Goal: Task Accomplishment & Management: Complete application form

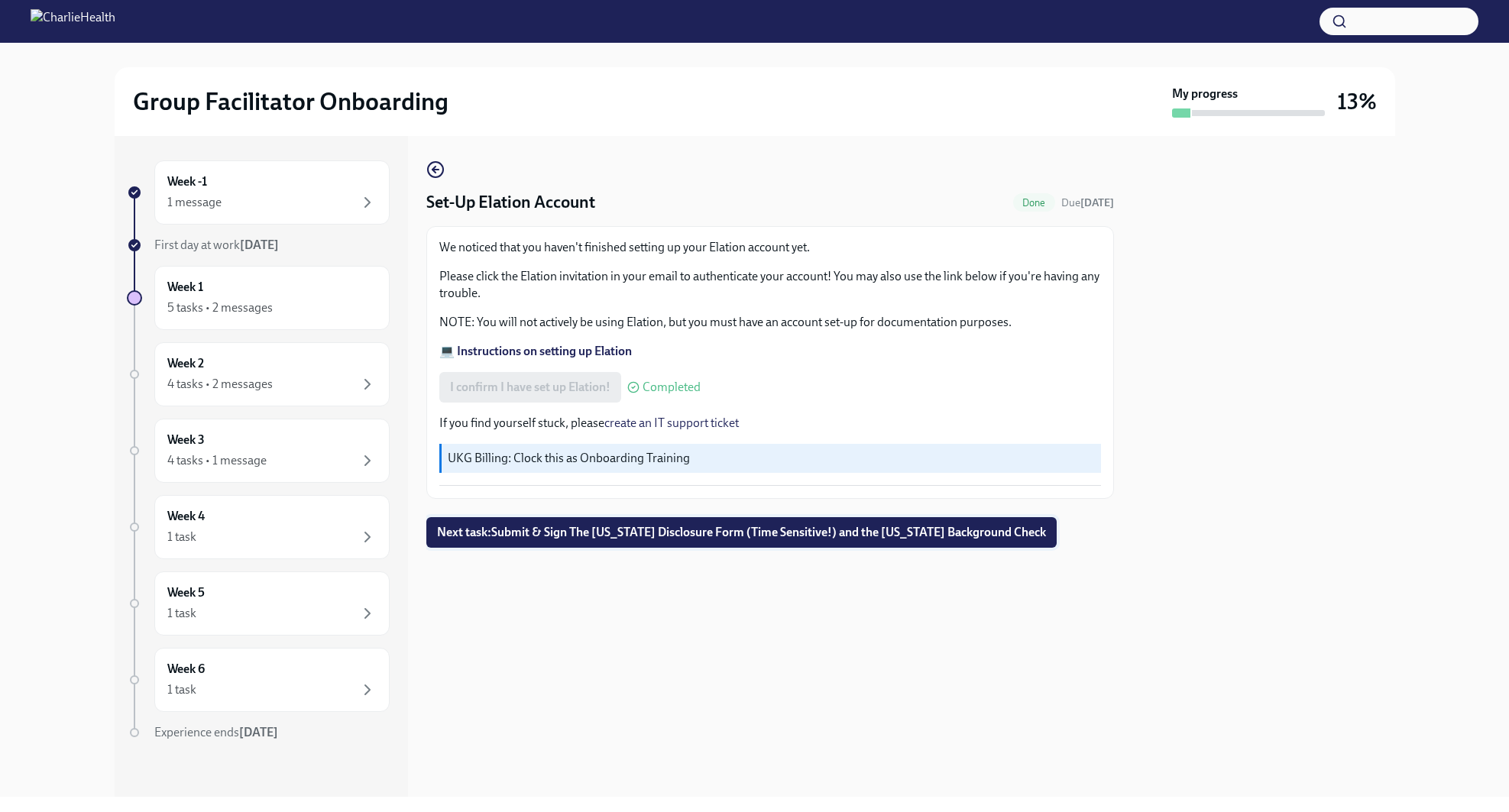
click at [643, 544] on button "Next task : Submit & Sign The Utah Disclosure Form (Time Sensitive!) and the Lo…" at bounding box center [741, 533] width 631 height 31
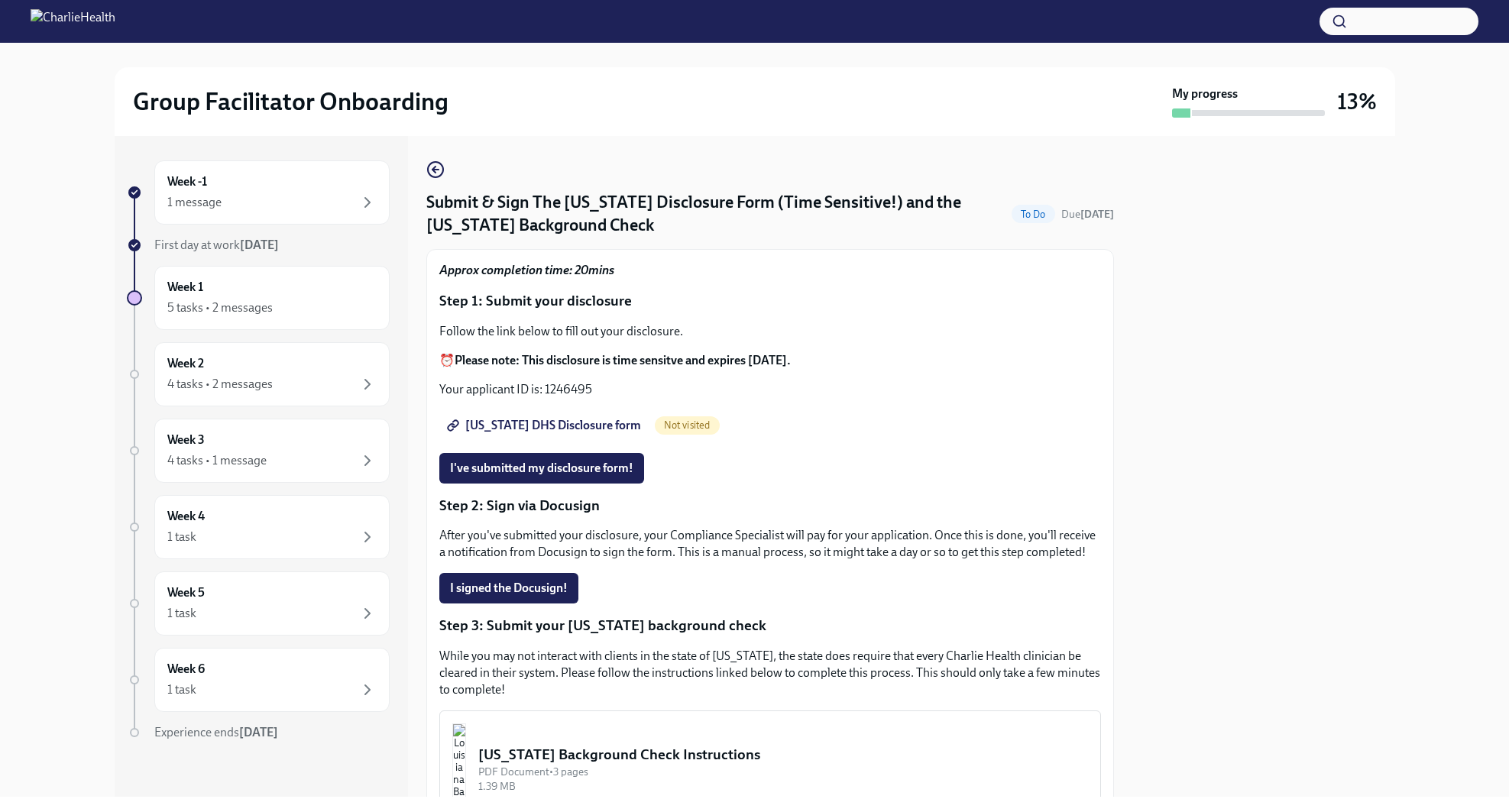
click at [655, 421] on span "Not visited" at bounding box center [688, 425] width 65 height 11
click at [477, 419] on span "Utah DHS Disclosure form" at bounding box center [545, 426] width 191 height 15
drag, startPoint x: 545, startPoint y: 391, endPoint x: 595, endPoint y: 398, distance: 50.5
click at [595, 398] on p "Your applicant ID is: 1246495" at bounding box center [770, 390] width 662 height 17
copy p "1246495"
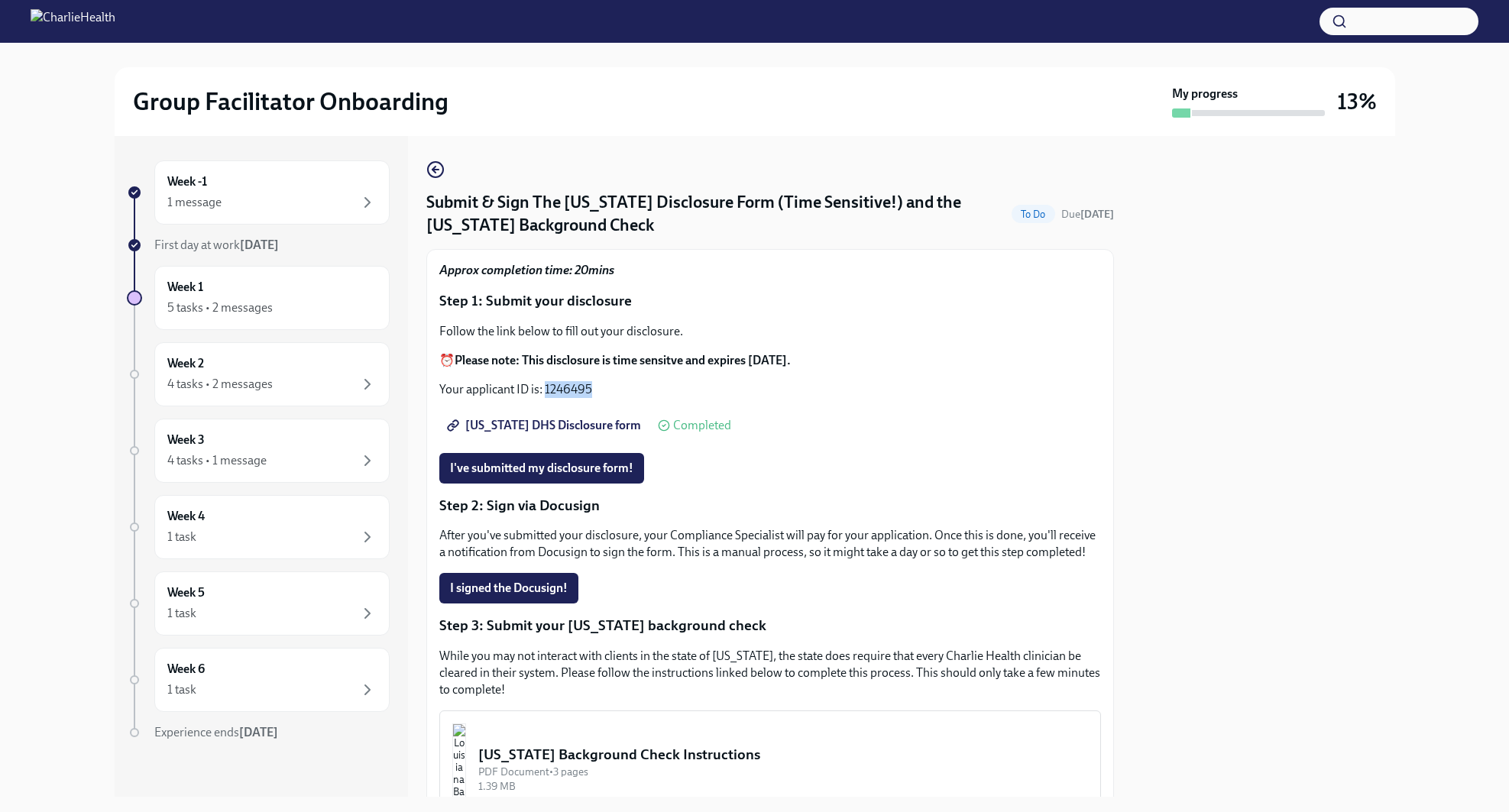
drag, startPoint x: 574, startPoint y: 474, endPoint x: 669, endPoint y: 501, distance: 98.8
click at [574, 474] on span "I've submitted my disclosure form!" at bounding box center [541, 468] width 183 height 15
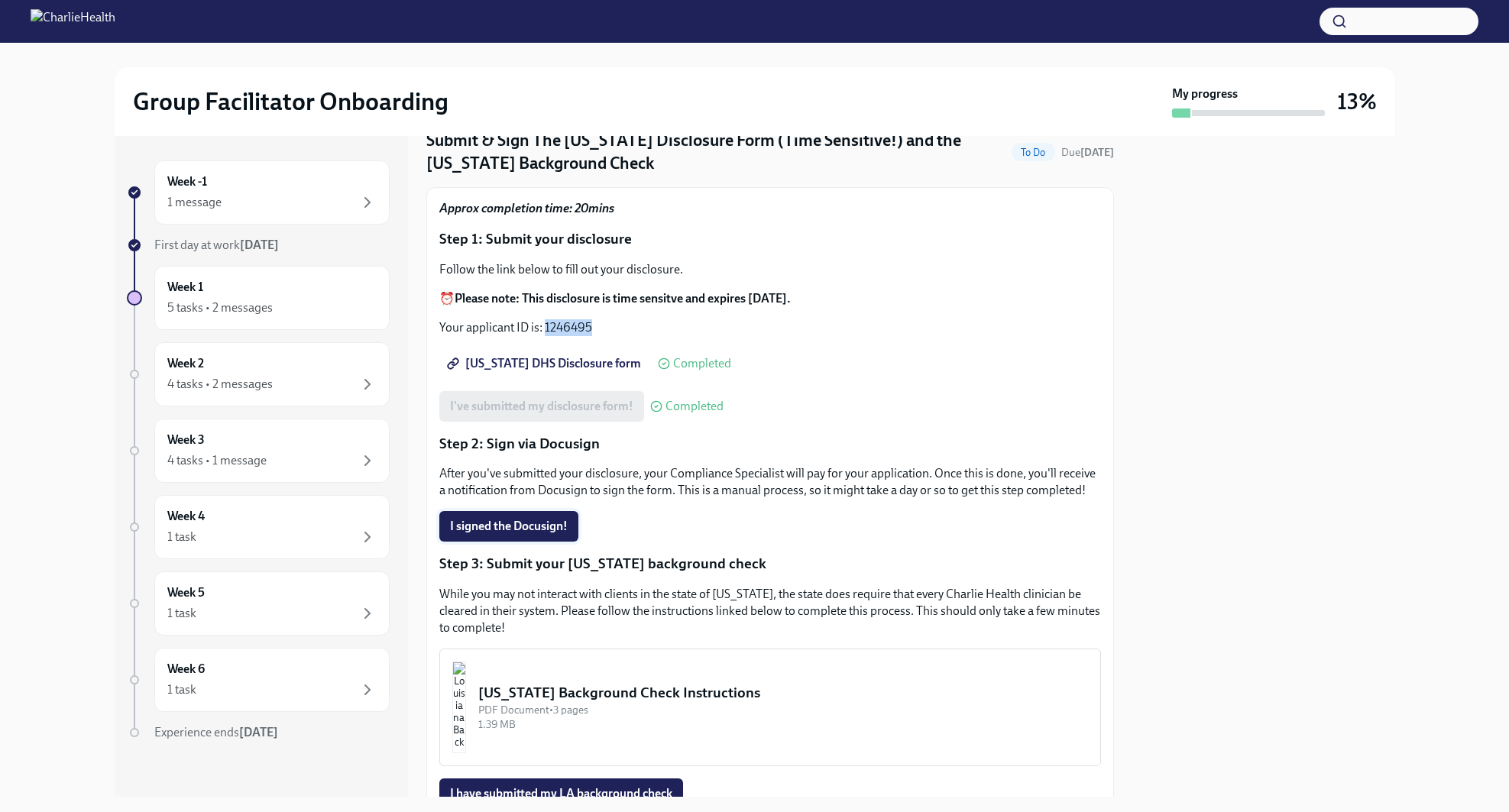
click at [497, 533] on span "I signed the Docusign!" at bounding box center [509, 526] width 118 height 15
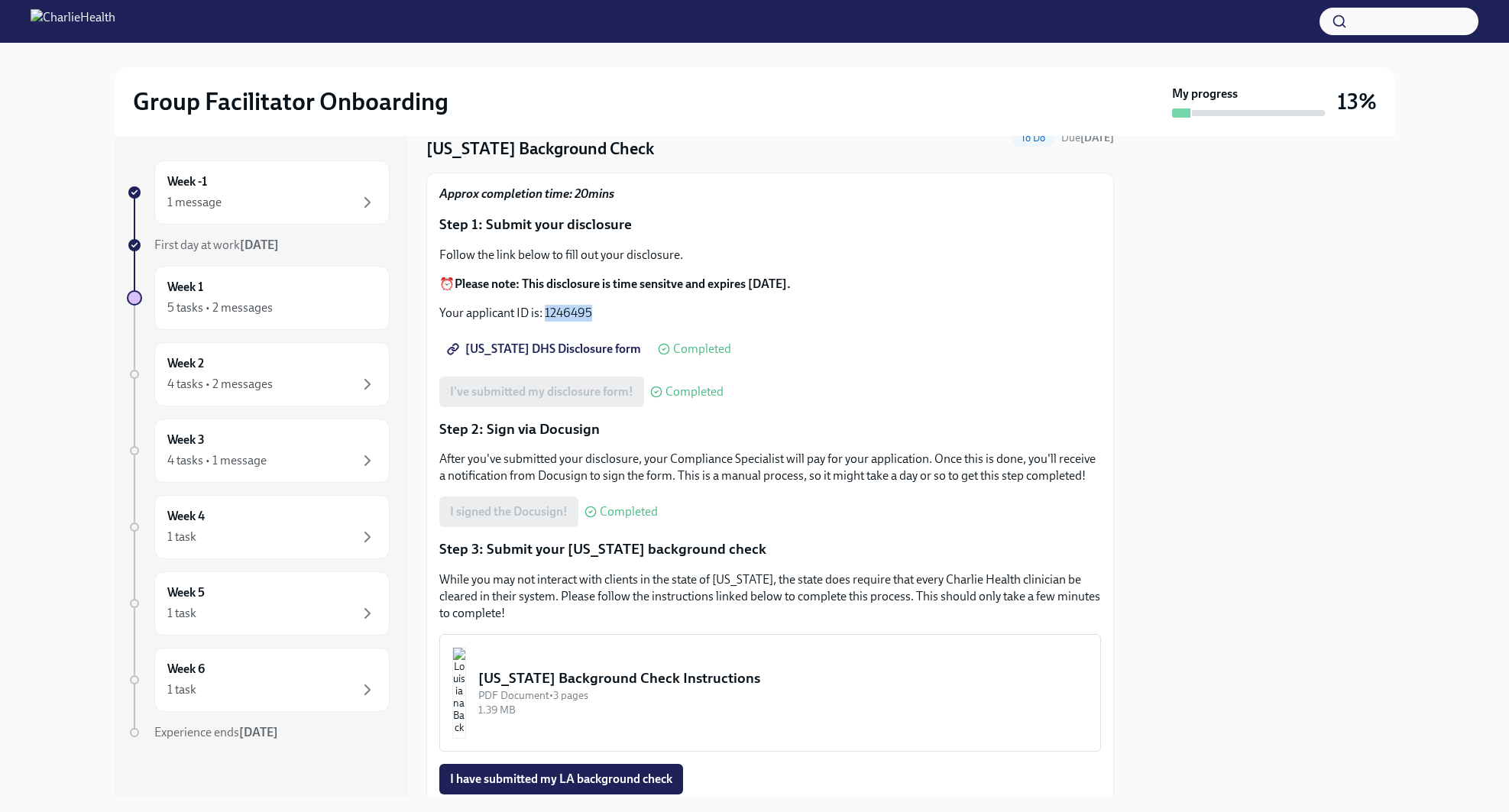
scroll to position [77, 0]
click at [565, 432] on p "Step 2: Sign via Docusign" at bounding box center [770, 429] width 662 height 20
click at [566, 428] on p "Step 2: Sign via Docusign" at bounding box center [770, 429] width 662 height 20
click at [521, 430] on p "Step 2: Sign via Docusign" at bounding box center [770, 429] width 662 height 20
click at [509, 430] on p "Step 2: Sign via Docusign" at bounding box center [770, 429] width 662 height 20
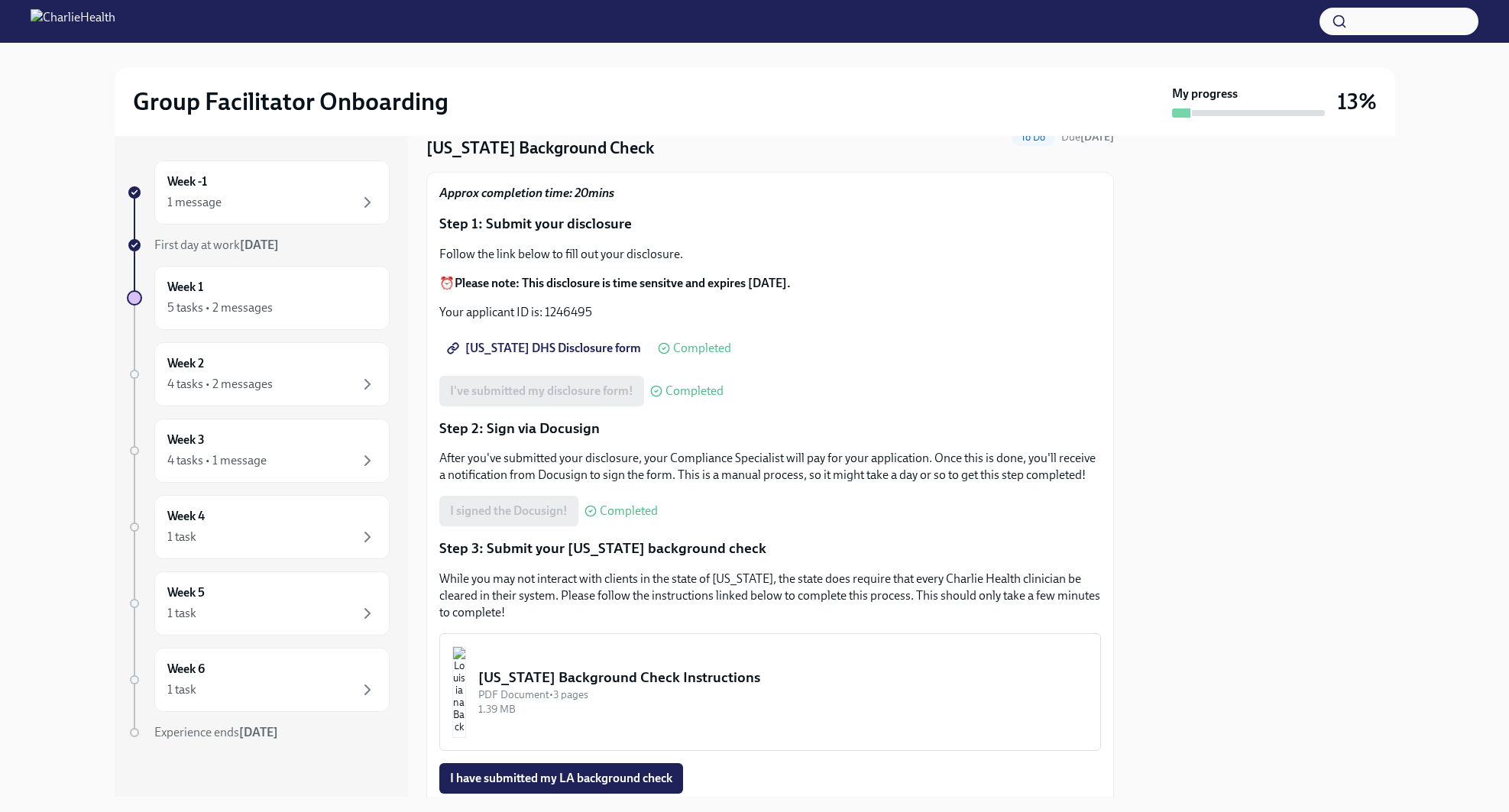
click at [514, 431] on p "Step 2: Sign via Docusign" at bounding box center [770, 429] width 662 height 20
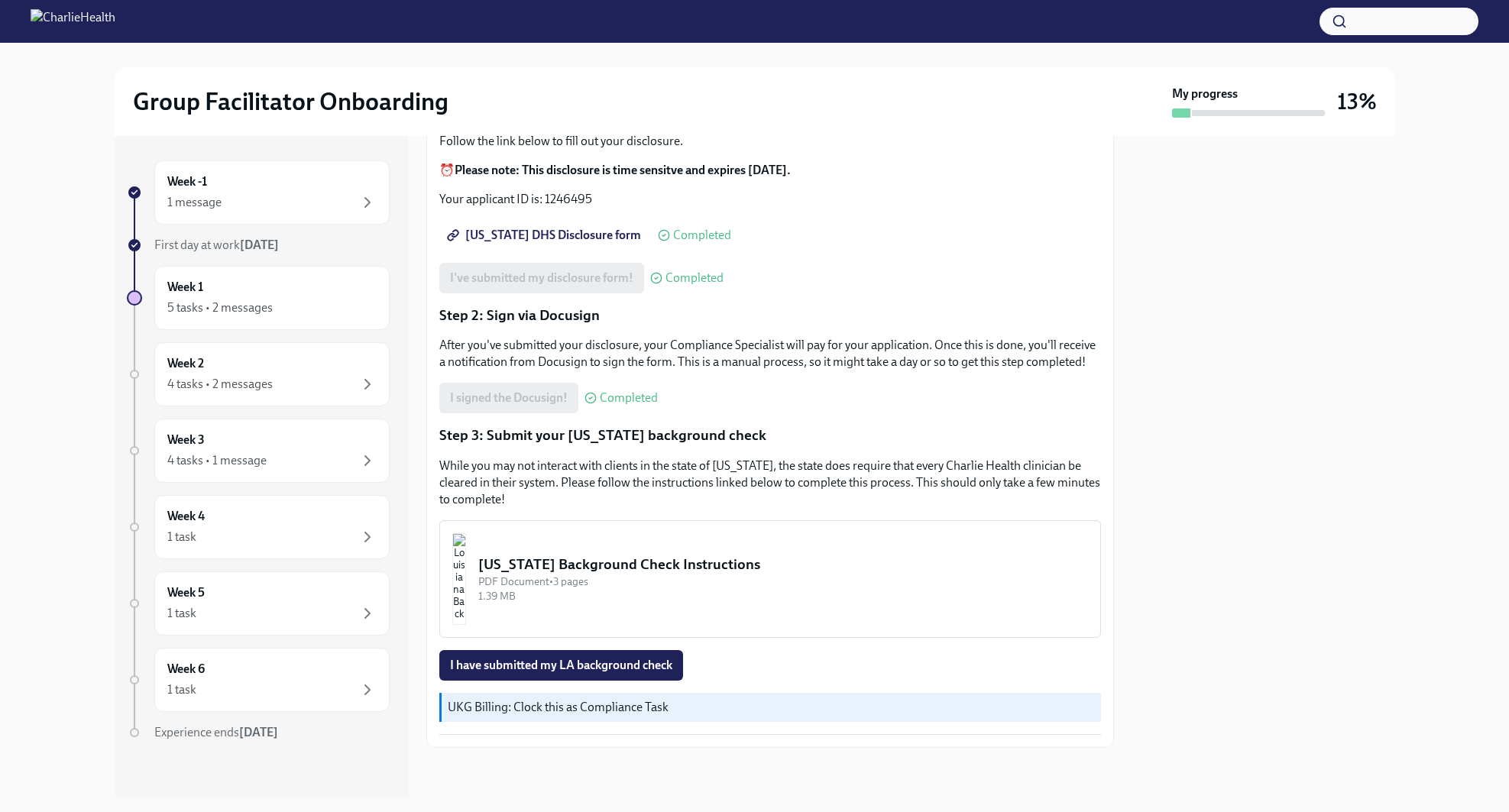
click at [668, 434] on p "Step 3: Submit your Louisiana background check" at bounding box center [770, 435] width 662 height 20
click at [572, 437] on p "Step 3: Submit your Louisiana background check" at bounding box center [770, 435] width 662 height 20
click at [570, 436] on p "Step 3: Submit your Louisiana background check" at bounding box center [770, 435] width 662 height 20
click at [552, 436] on p "Step 3: Submit your Louisiana background check" at bounding box center [770, 435] width 662 height 20
click at [662, 564] on div "Louisiana Background Check Instructions" at bounding box center [783, 565] width 610 height 20
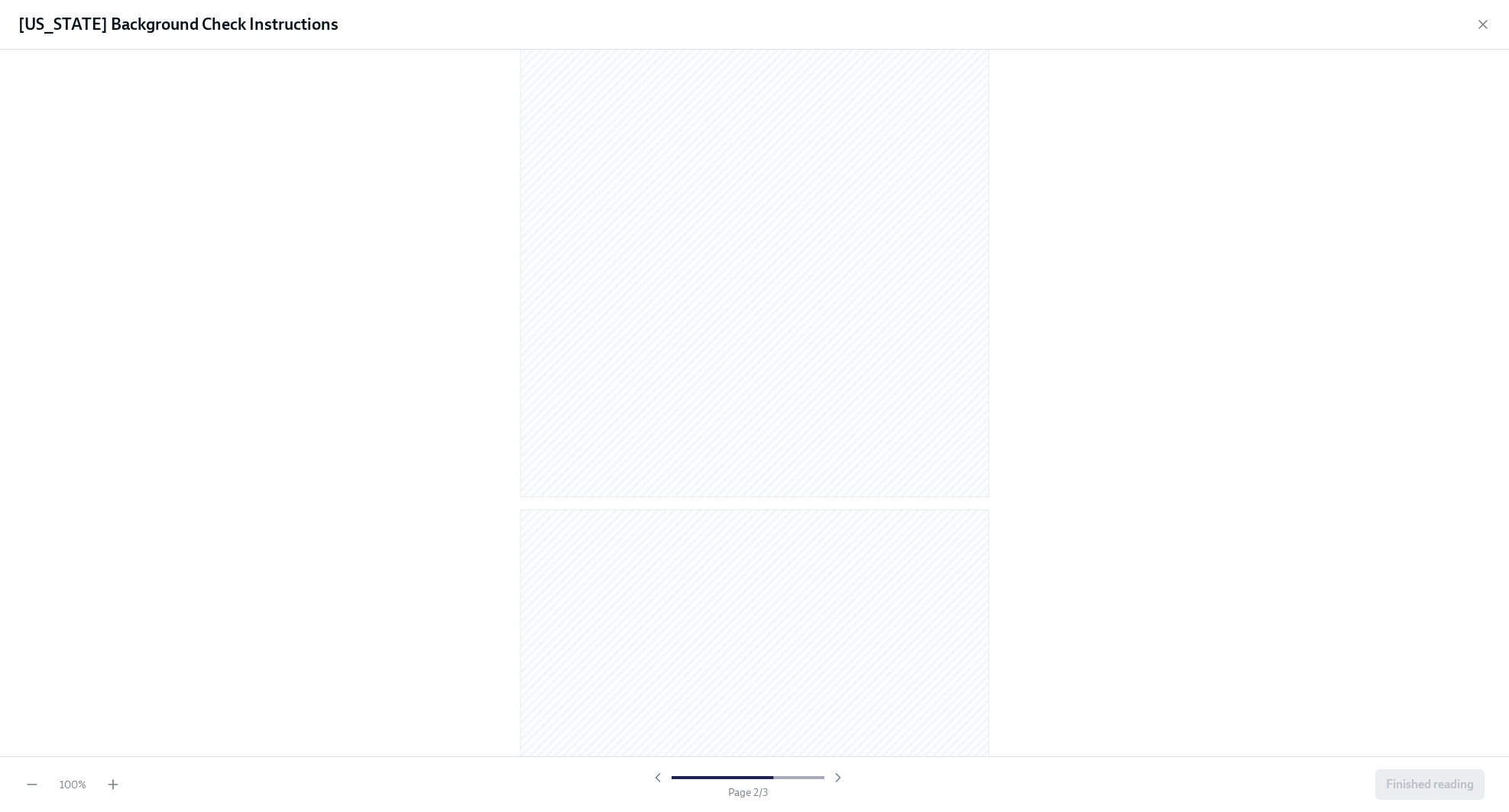
scroll to position [1162, 0]
click at [1424, 783] on span "Finished reading" at bounding box center [1430, 784] width 88 height 15
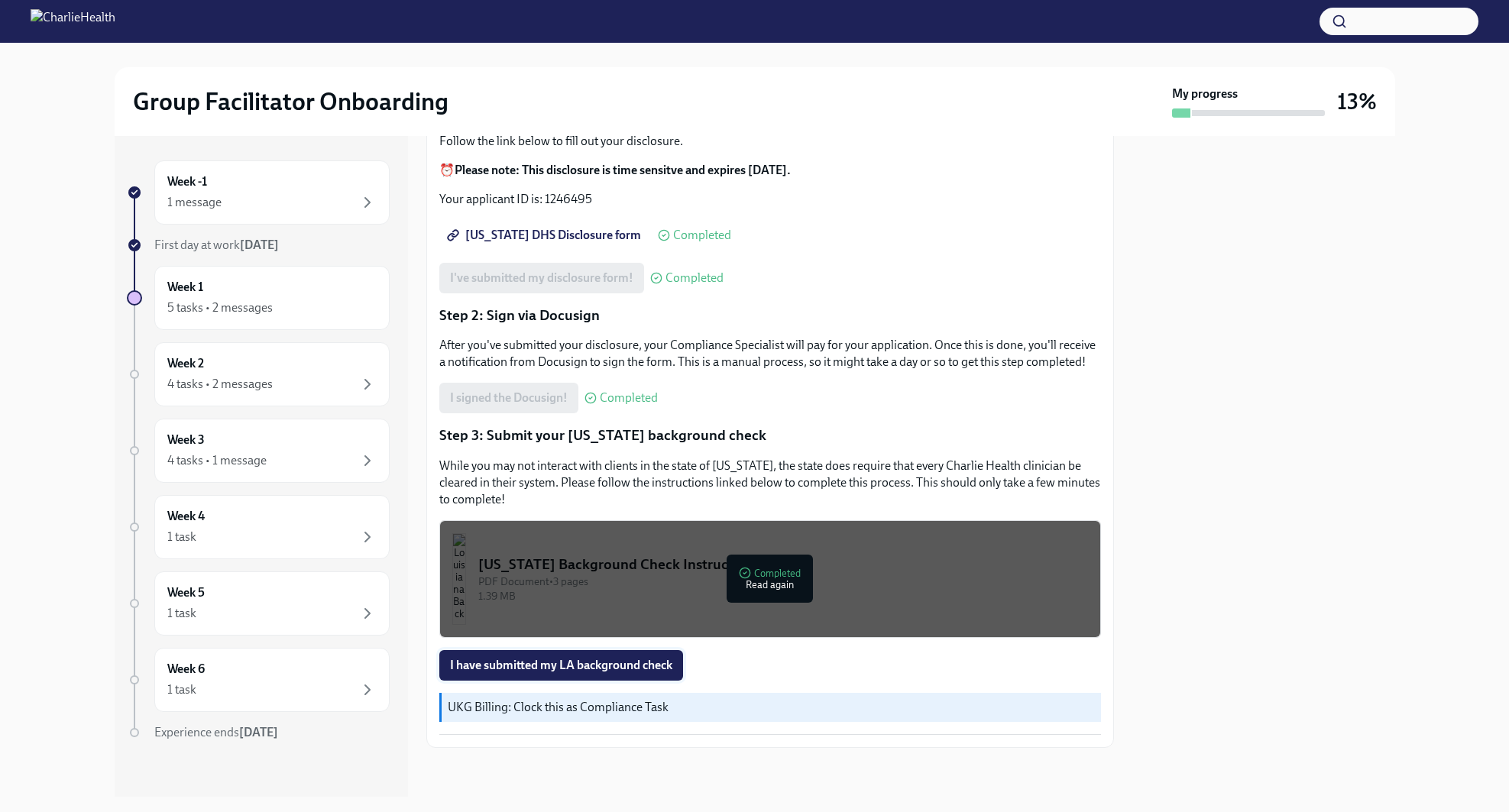
click at [629, 670] on span "I have submitted my LA background check" at bounding box center [561, 665] width 222 height 15
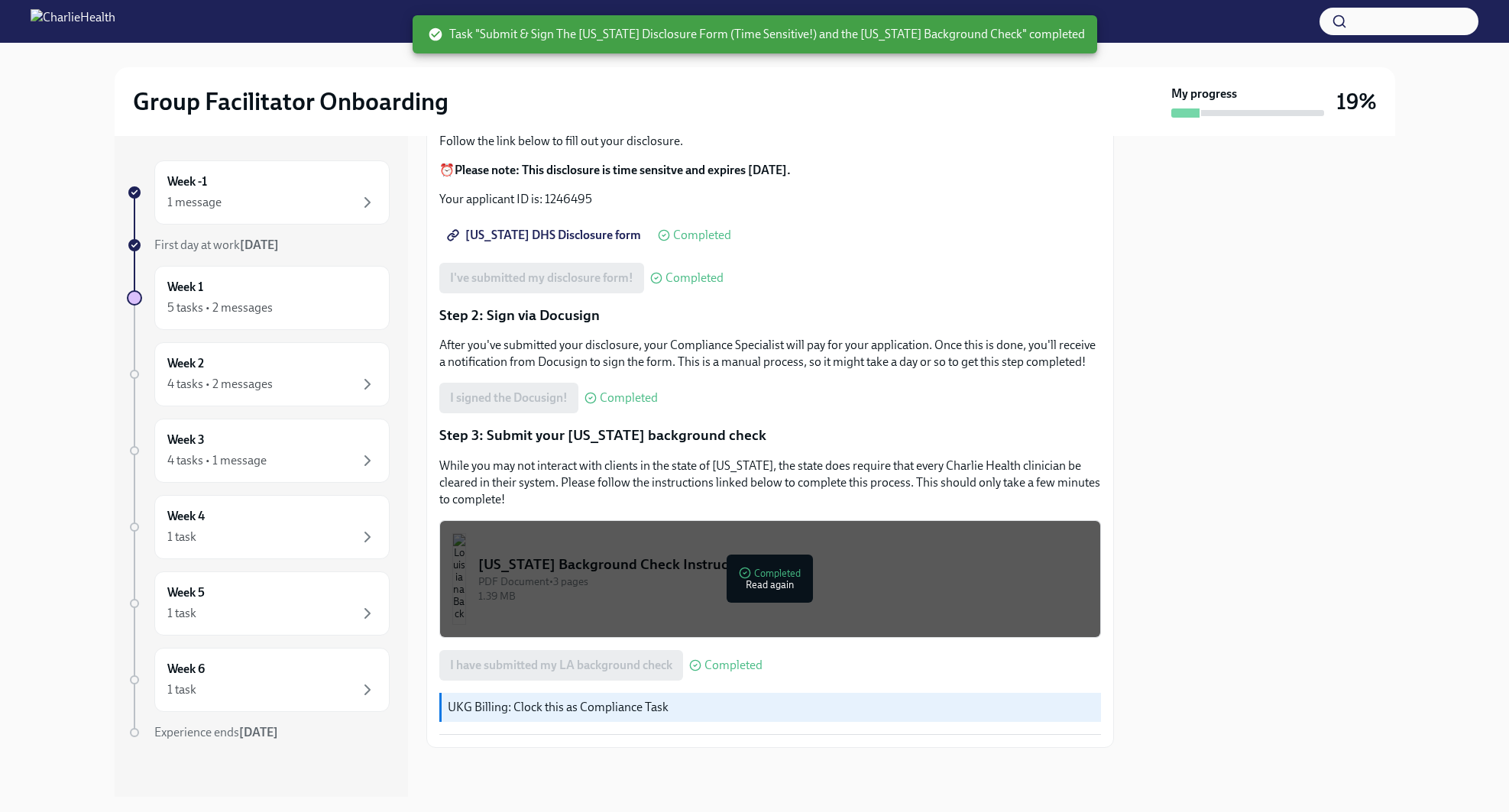
click at [640, 706] on p "UKG Billing: Clock this as Compliance Task" at bounding box center [771, 707] width 647 height 17
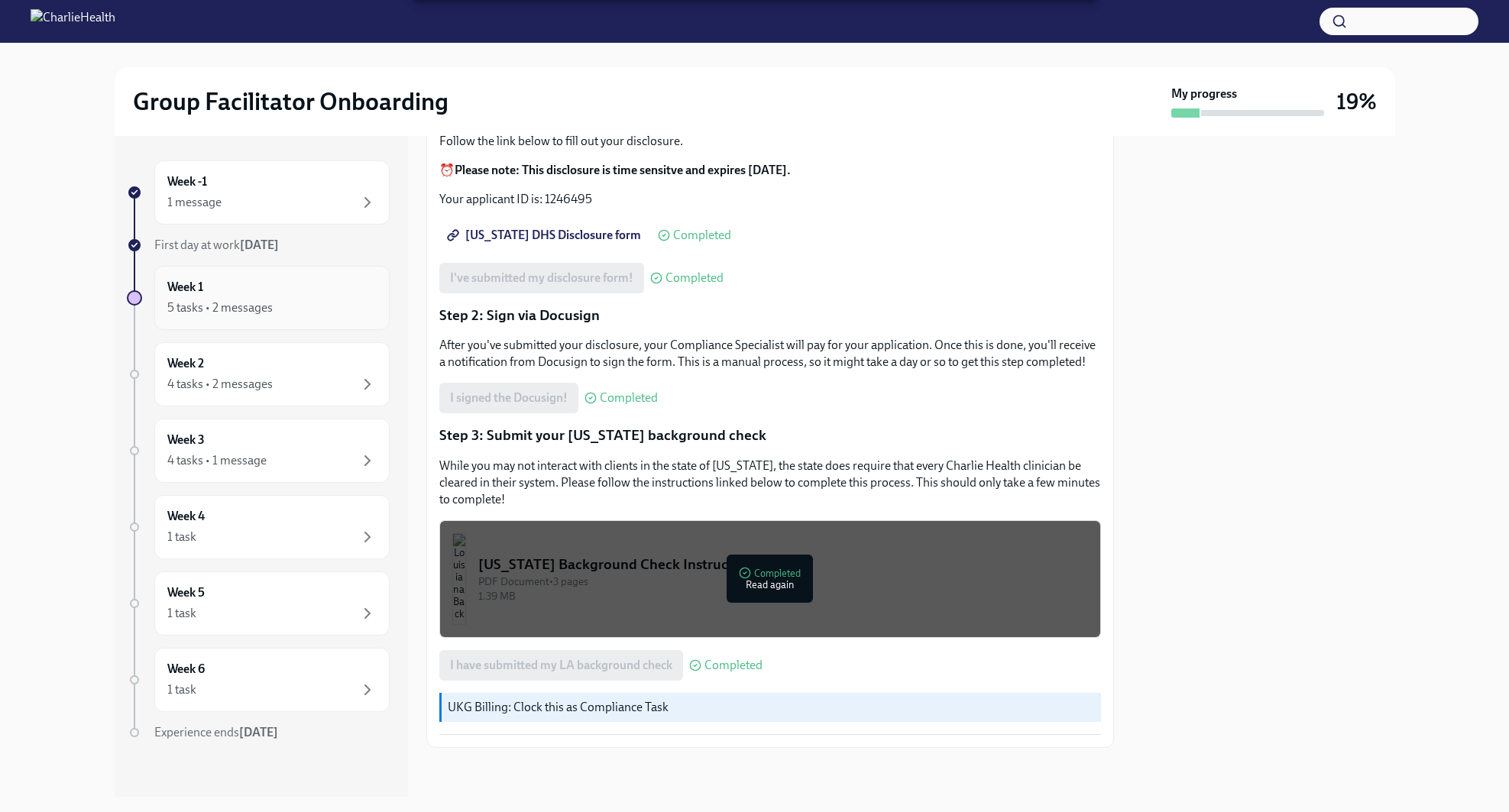
click at [321, 308] on div "5 tasks • 2 messages" at bounding box center [272, 308] width 209 height 19
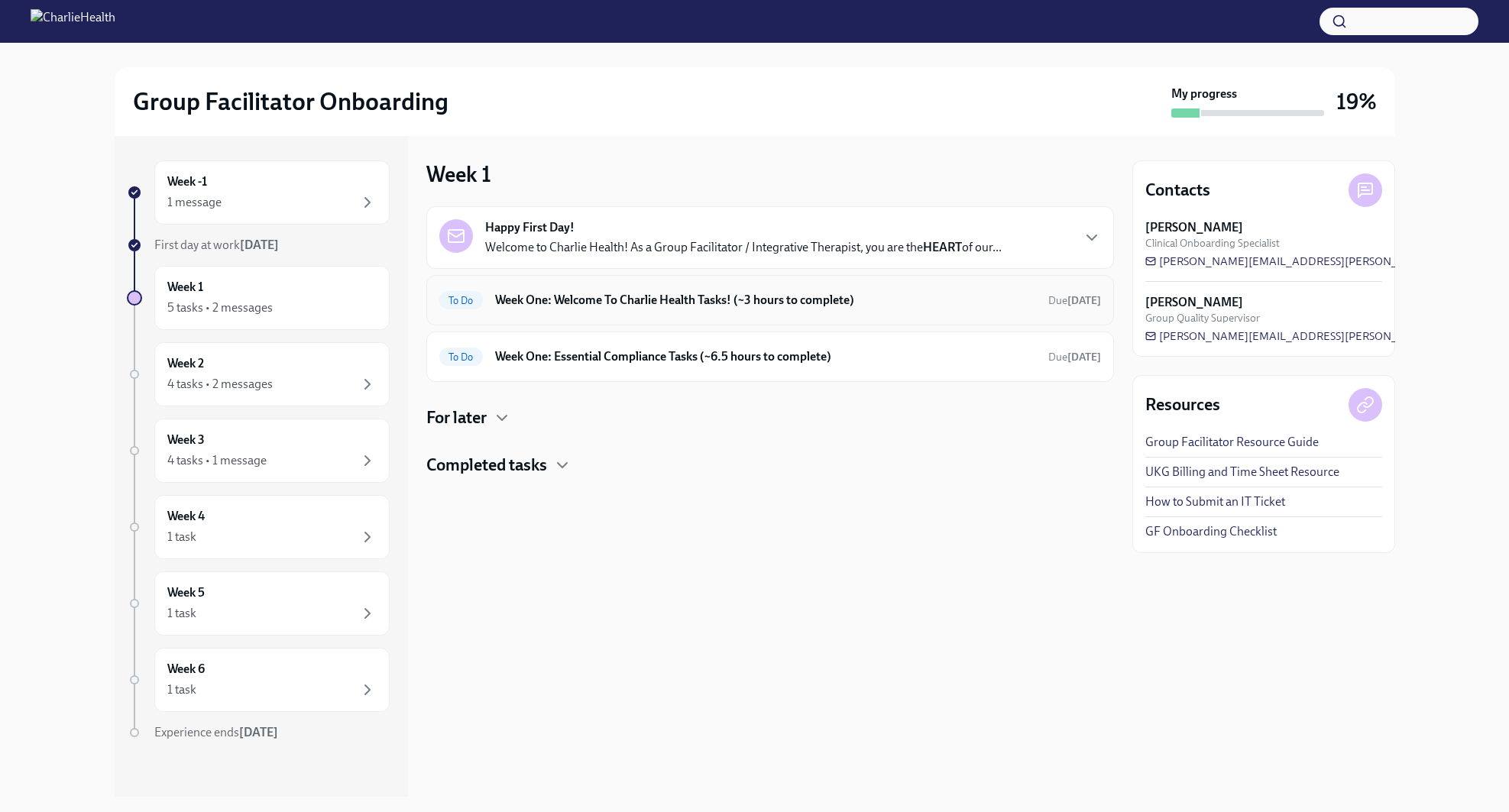
click at [908, 309] on div "To Do Week One: Welcome To Charlie Health Tasks! (~3 hours to complete) Due in …" at bounding box center [770, 300] width 662 height 24
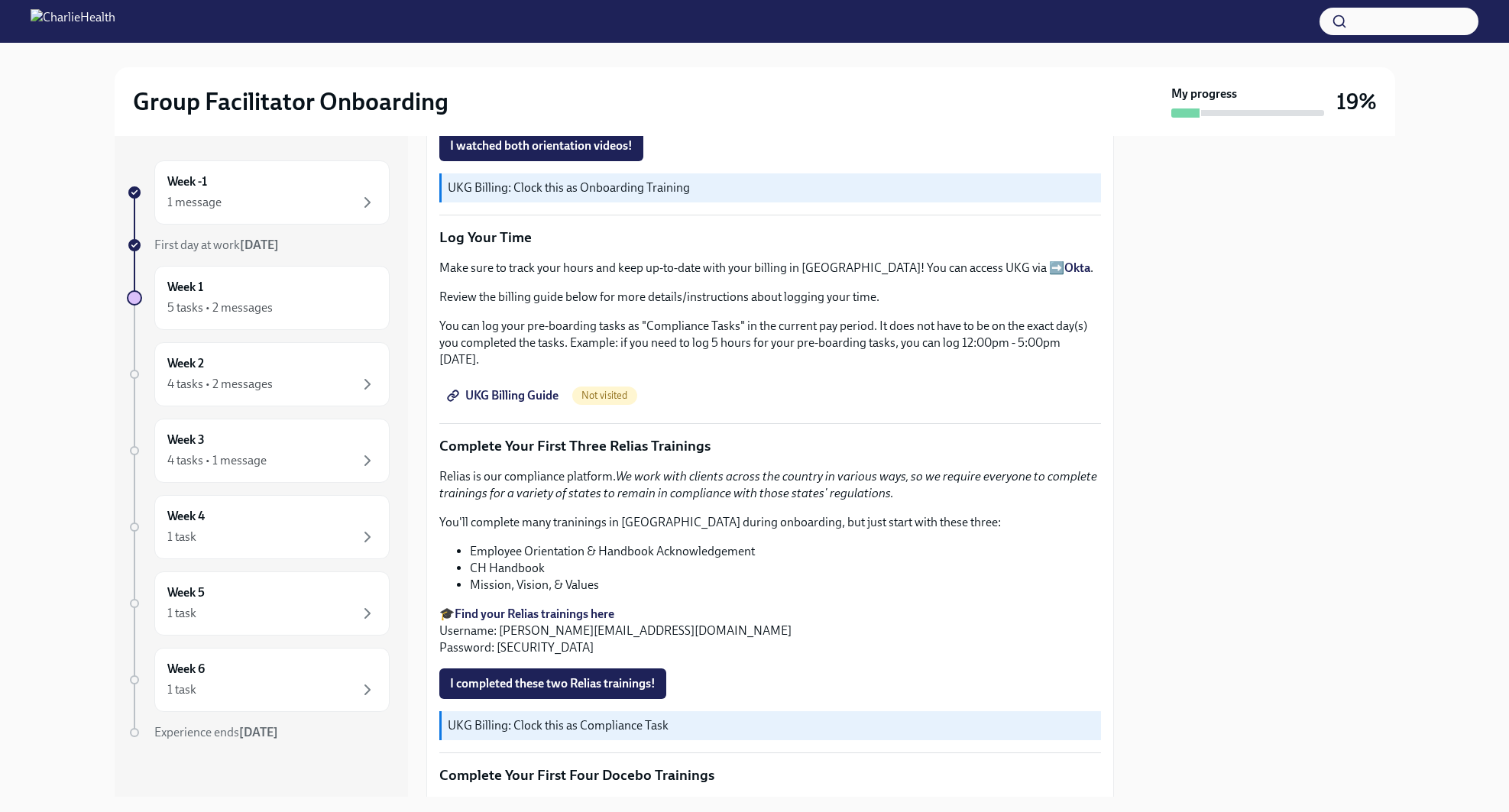
scroll to position [1586, 0]
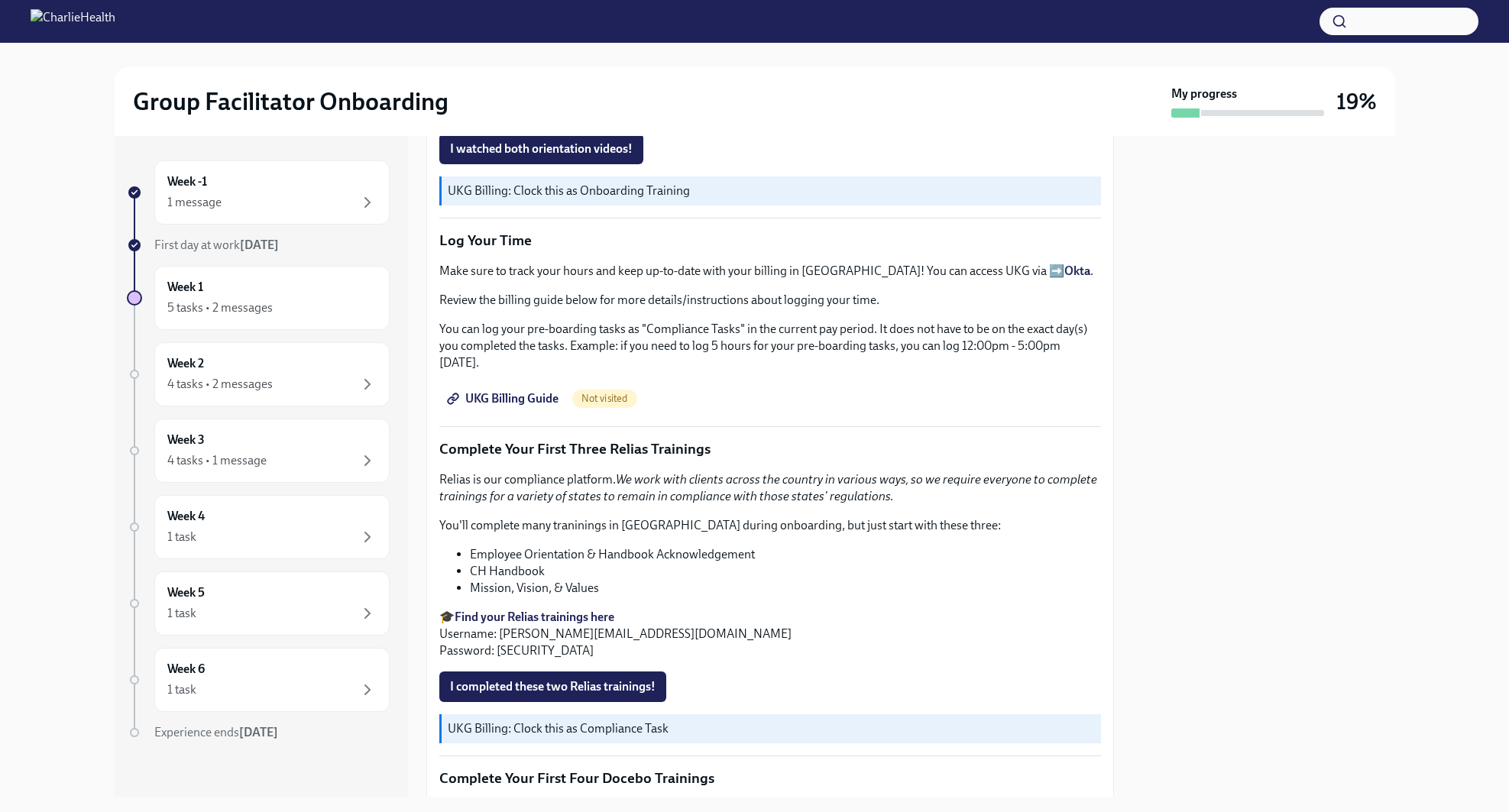
click at [508, 391] on span "UKG Billing Guide" at bounding box center [504, 399] width 108 height 15
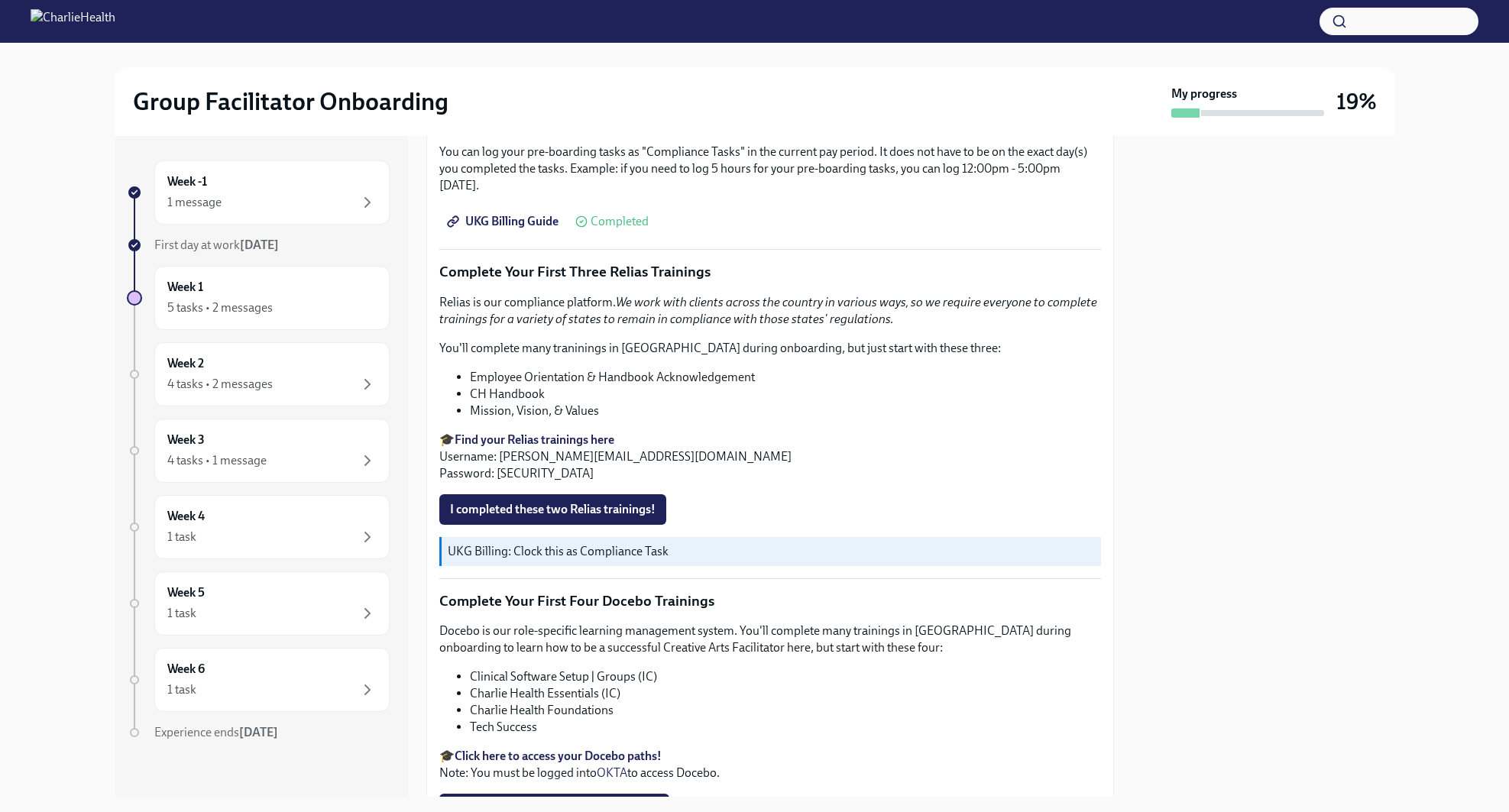
scroll to position [1745, 0]
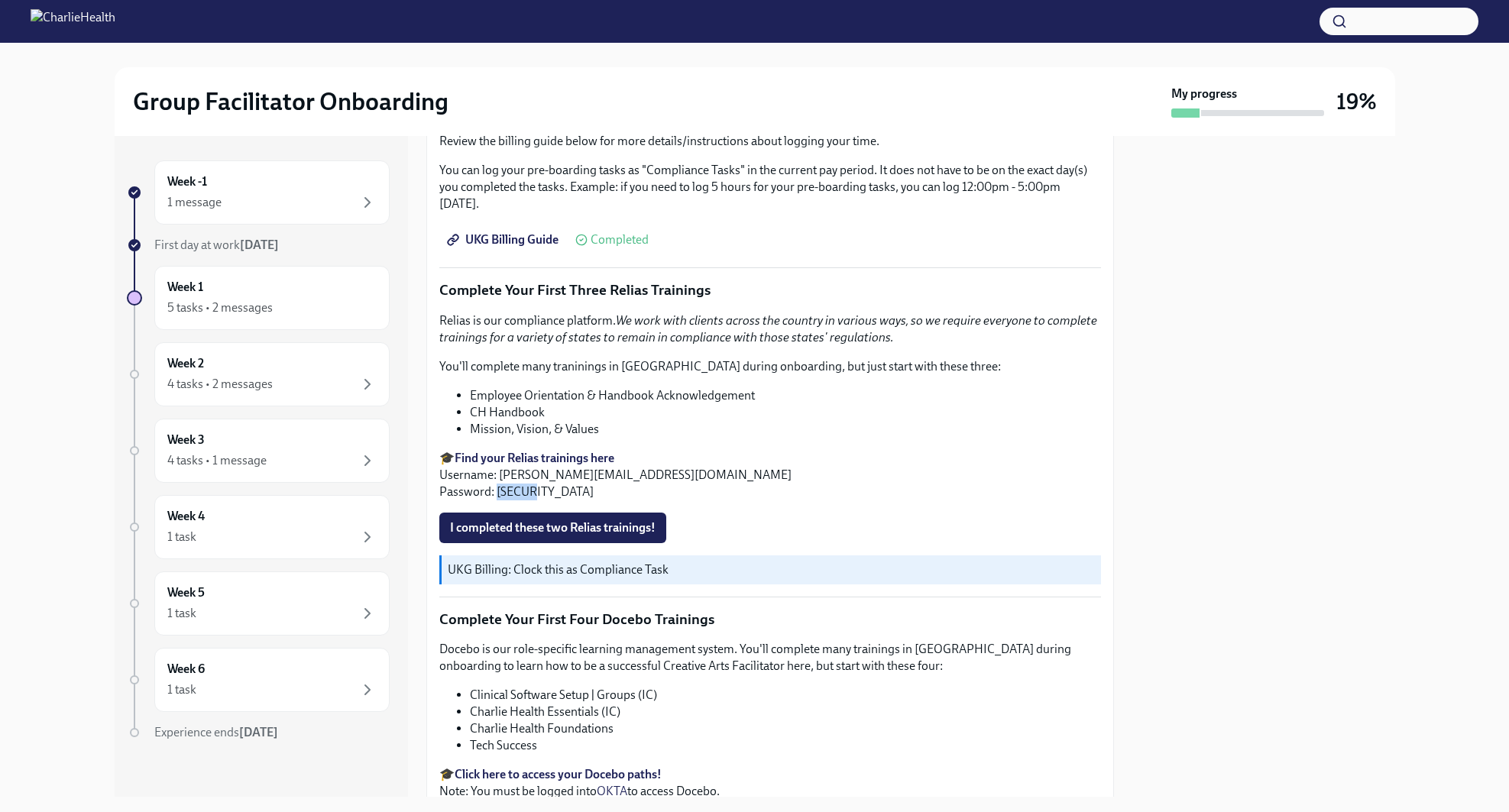
drag, startPoint x: 494, startPoint y: 474, endPoint x: 539, endPoint y: 478, distance: 45.2
click at [539, 478] on p "🎓 Find your Relias trainings here Username: rebecca.lermsider@charliehealth.com…" at bounding box center [770, 475] width 662 height 50
copy p "ch1234"
click at [556, 451] on strong "Find your Relias trainings here" at bounding box center [535, 458] width 160 height 15
